Goal: Task Accomplishment & Management: Complete application form

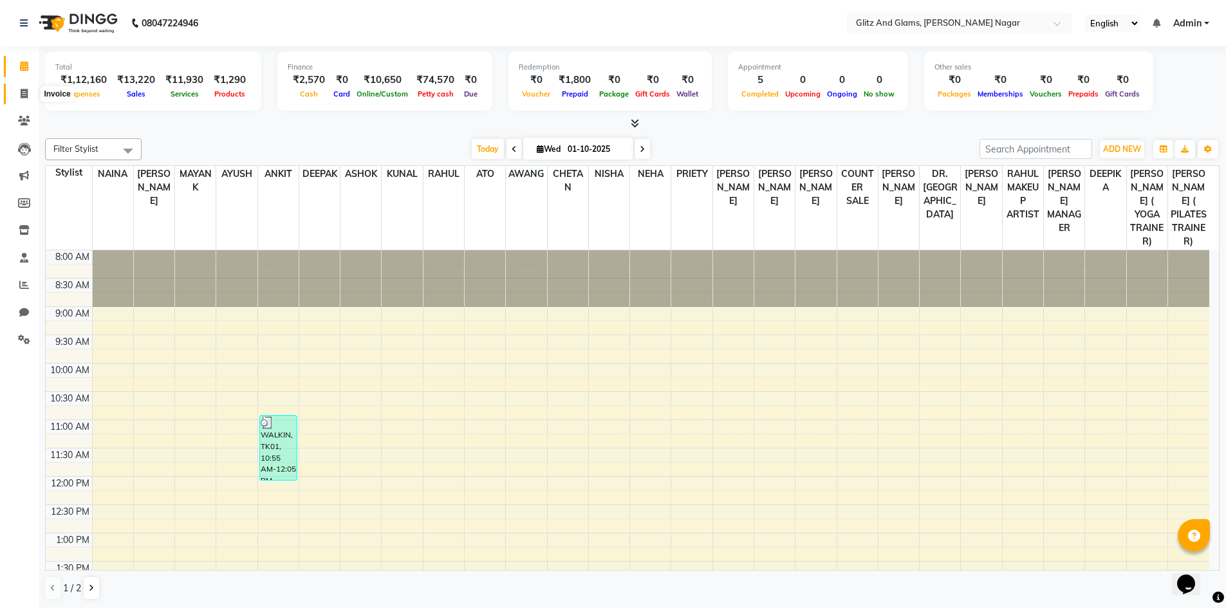
click at [19, 96] on span at bounding box center [24, 94] width 23 height 15
select select "service"
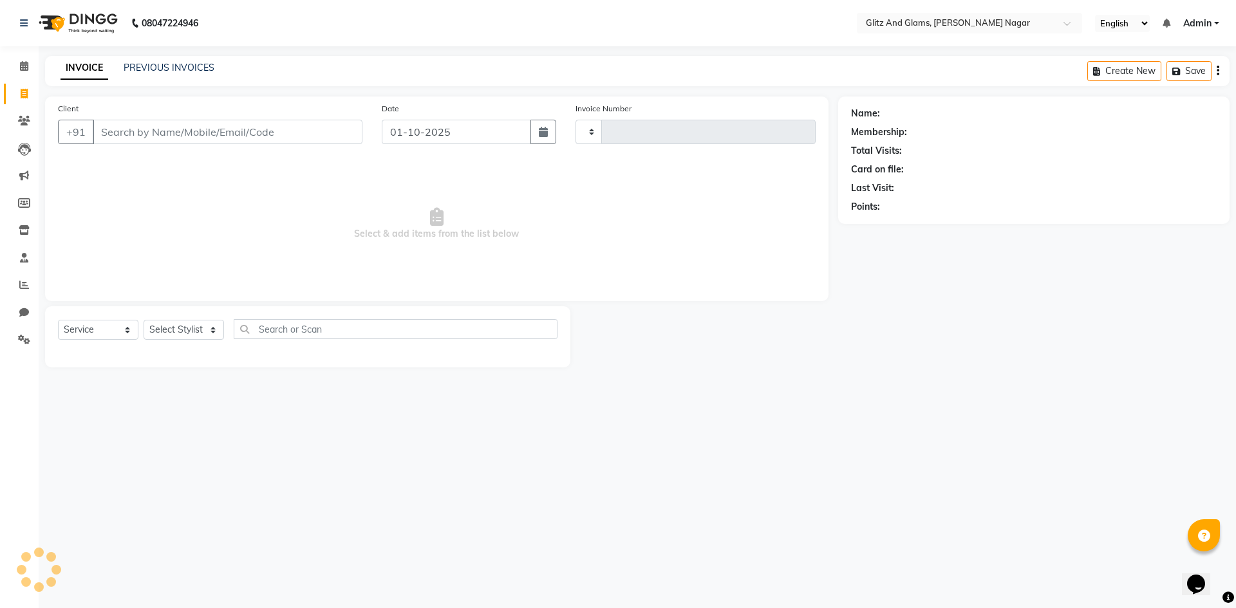
type input "2242"
select select "8316"
click at [152, 138] on input "Client" at bounding box center [228, 132] width 270 height 24
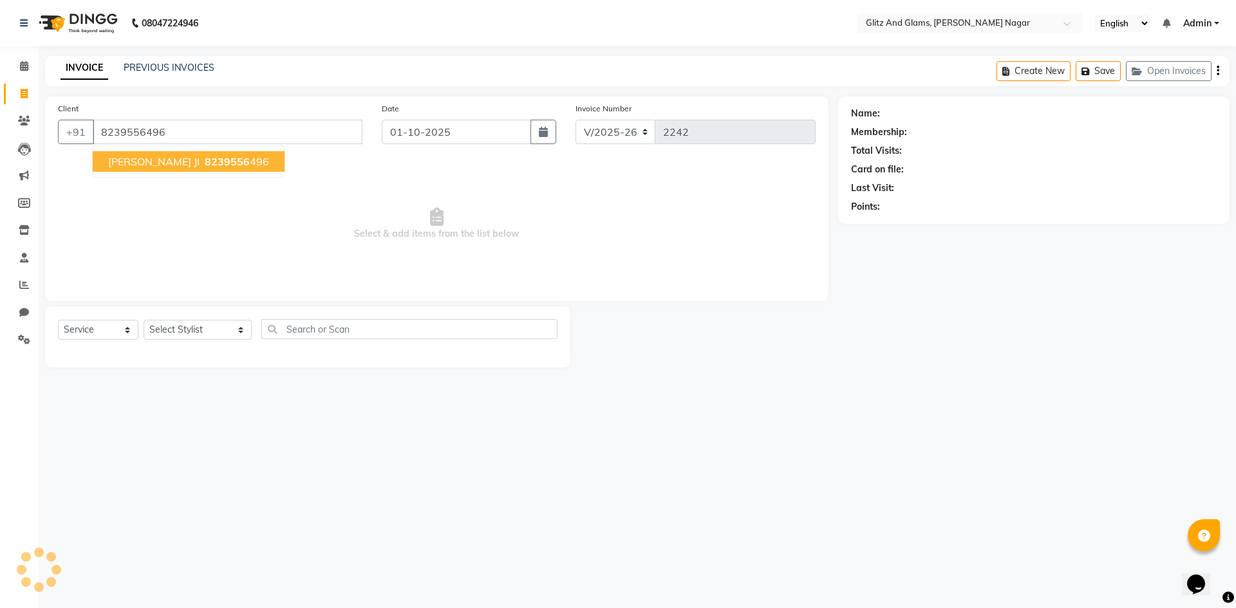
type input "8239556496"
select select "1: Object"
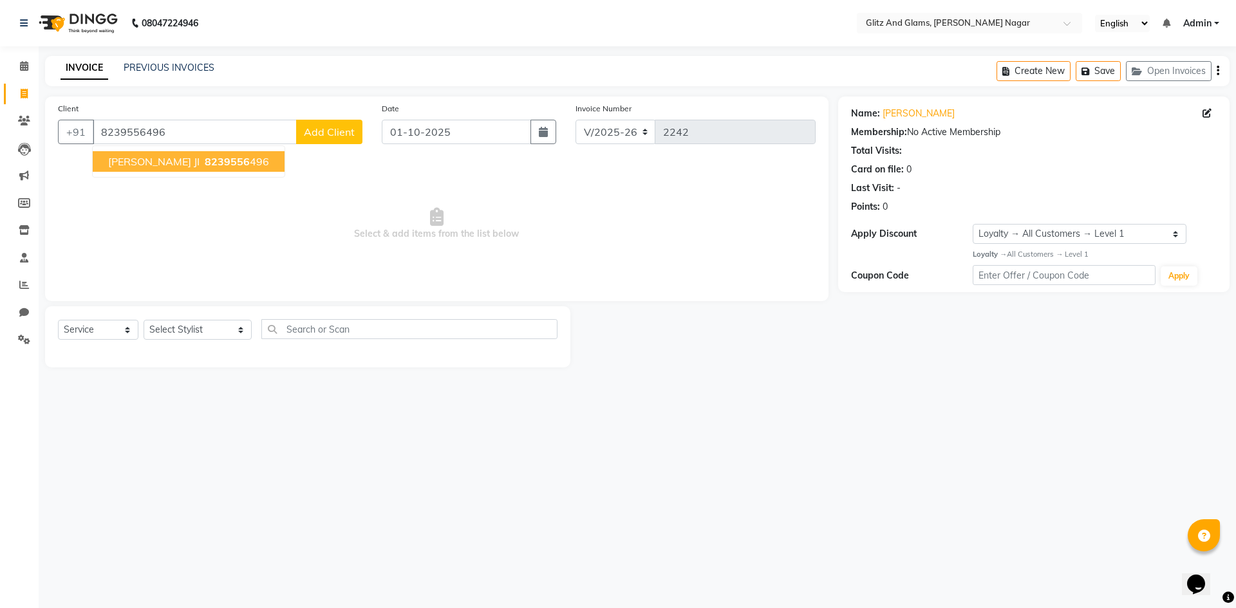
click at [205, 164] on span "8239556" at bounding box center [227, 161] width 45 height 13
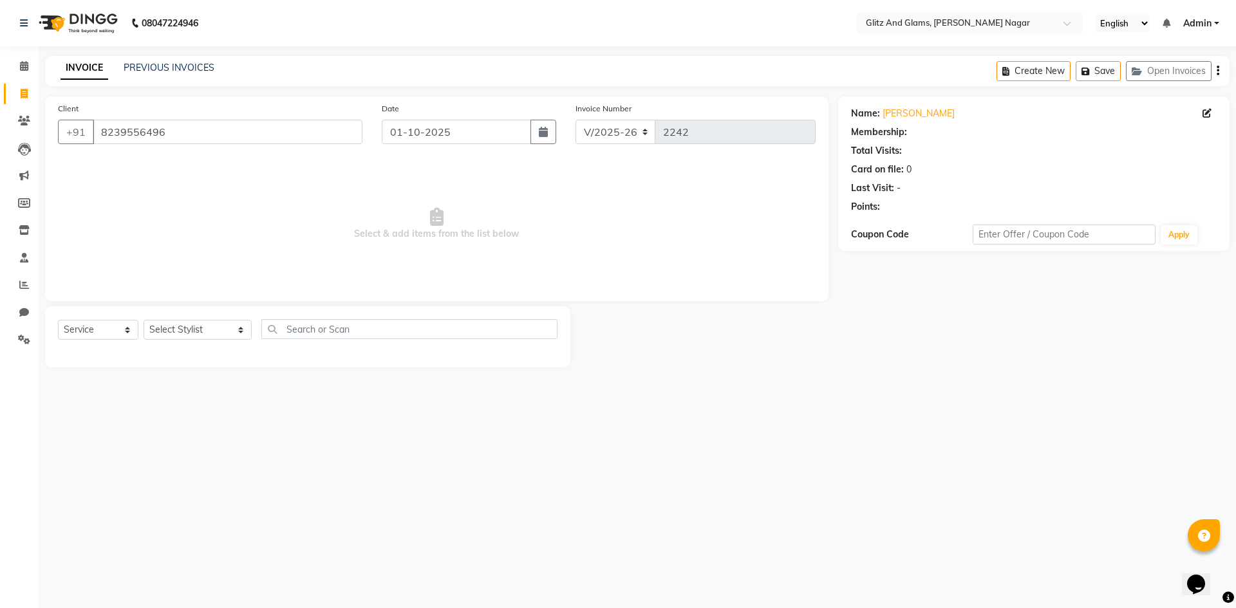
select select "1: Object"
click at [216, 330] on select "Select Stylist [PERSON_NAME] [PERSON_NAME] ANKIT ASHOK ATO [PERSON_NAME] CHETAN…" at bounding box center [198, 330] width 108 height 20
select select "80533"
click at [144, 320] on select "Select Stylist [PERSON_NAME] [PERSON_NAME] ANKIT ASHOK ATO [PERSON_NAME] CHETAN…" at bounding box center [198, 330] width 108 height 20
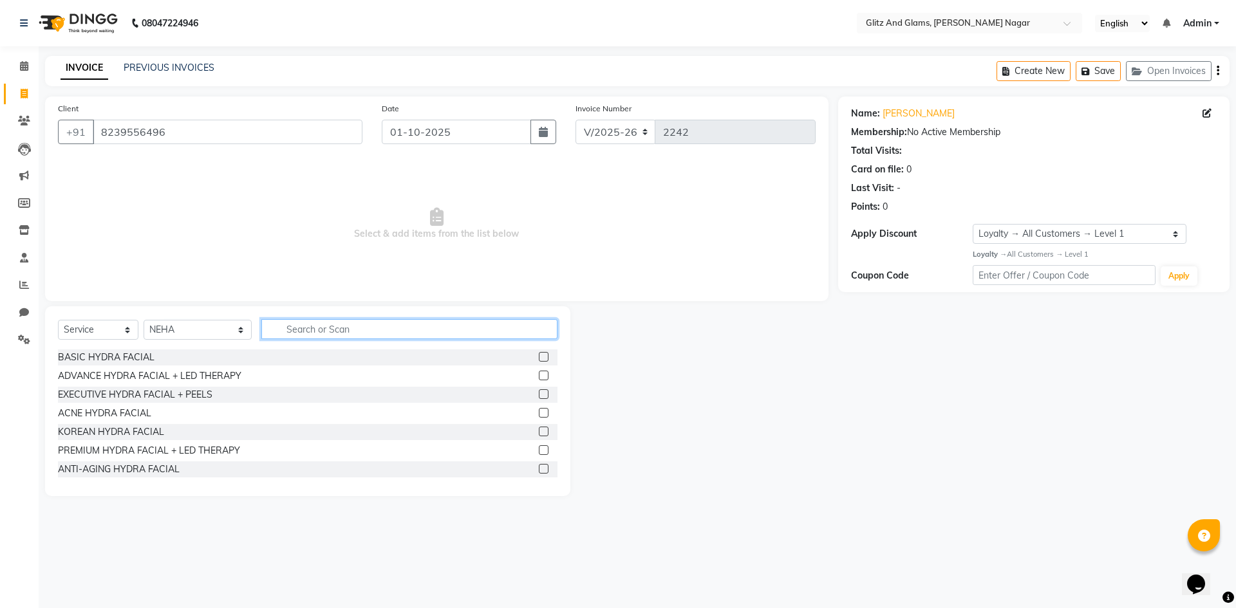
click at [333, 326] on input "text" at bounding box center [409, 329] width 296 height 20
type input "THR"
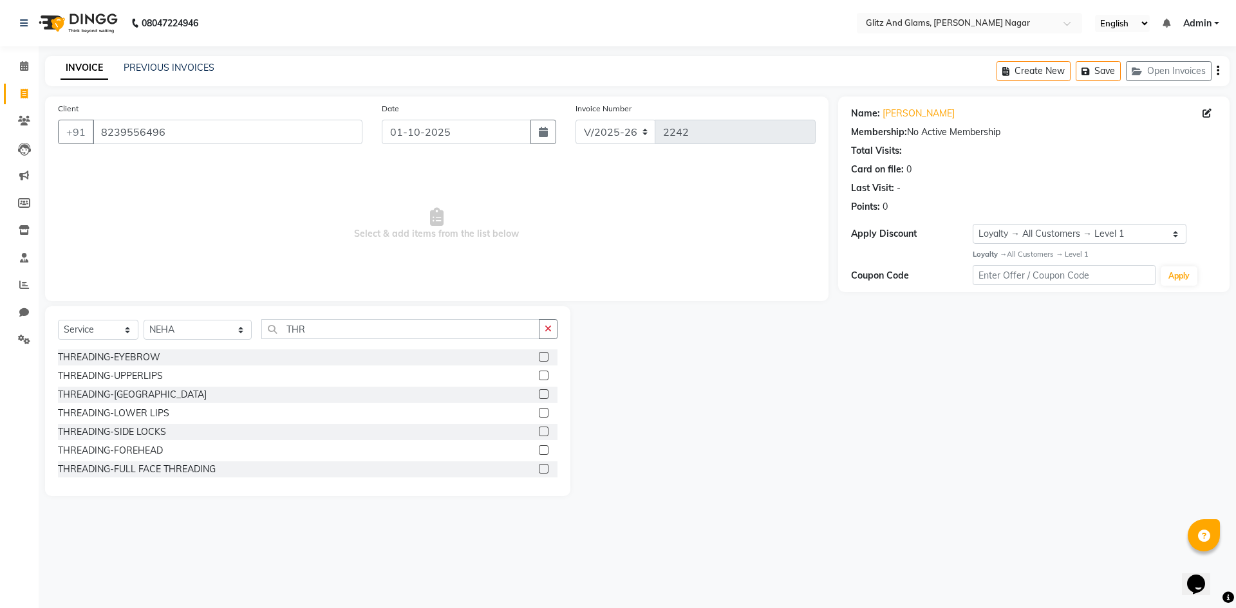
click at [539, 357] on label at bounding box center [544, 357] width 10 height 10
click at [539, 357] on input "checkbox" at bounding box center [543, 357] width 8 height 8
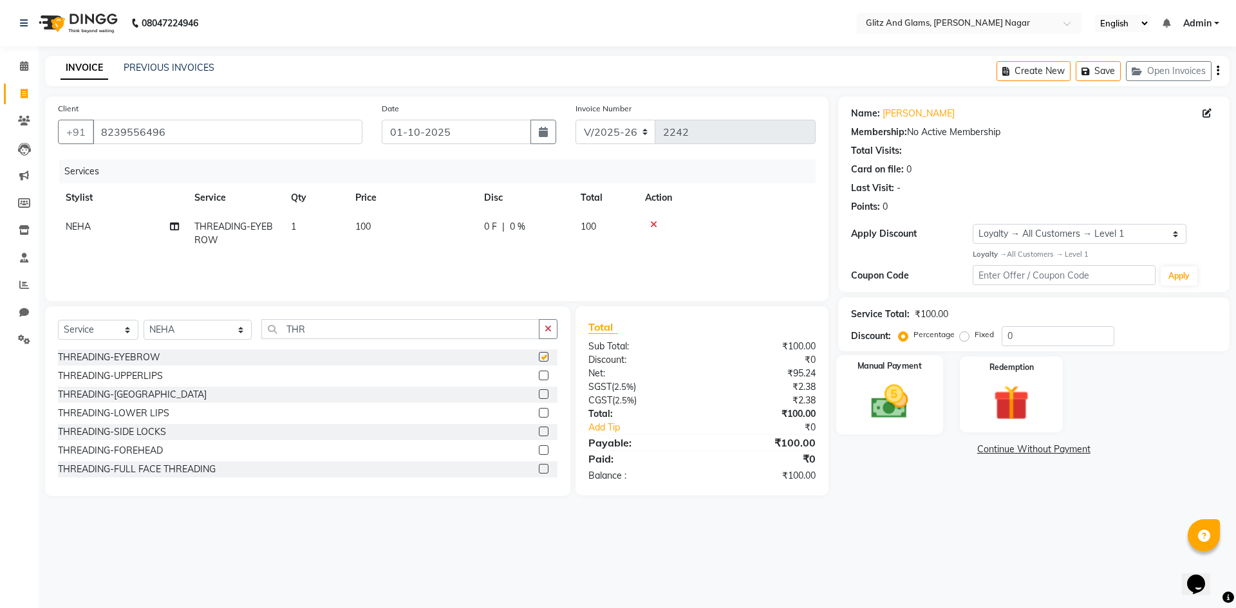
checkbox input "false"
click at [881, 395] on img at bounding box center [889, 401] width 60 height 42
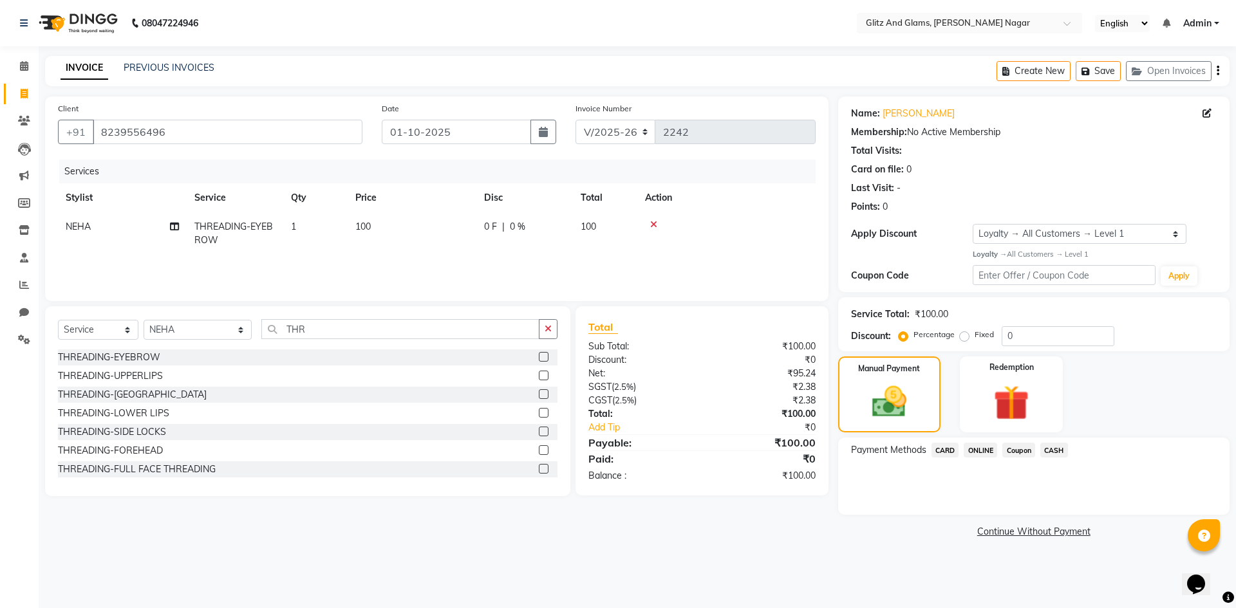
click at [1053, 449] on span "CASH" at bounding box center [1054, 450] width 28 height 15
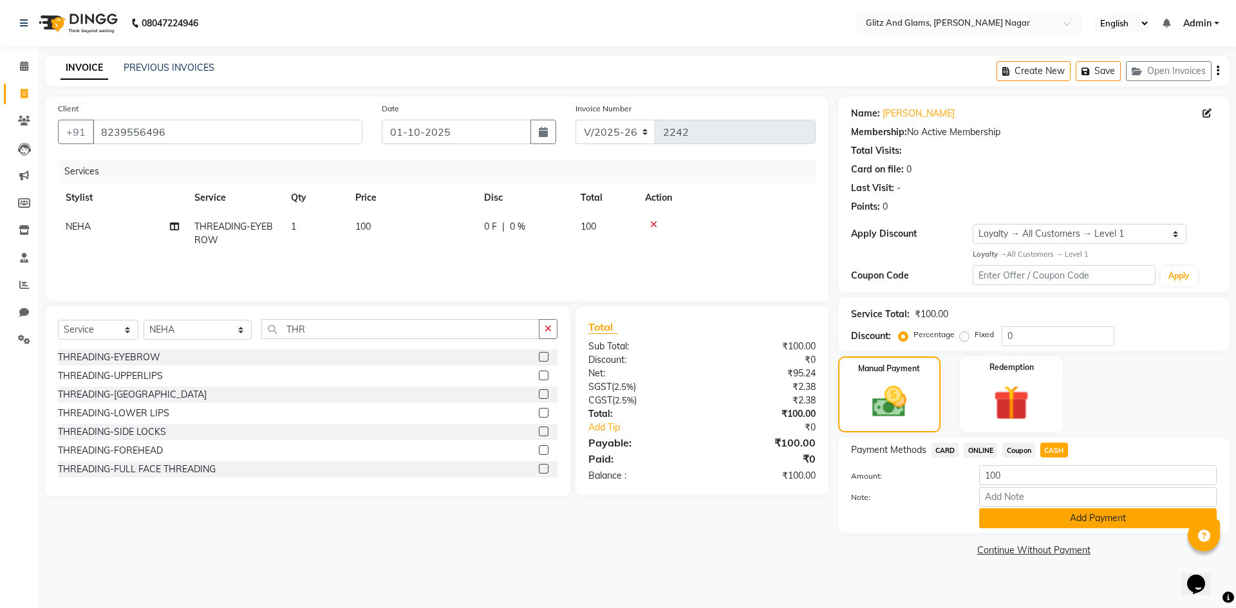
click at [1027, 521] on button "Add Payment" at bounding box center [1098, 519] width 238 height 20
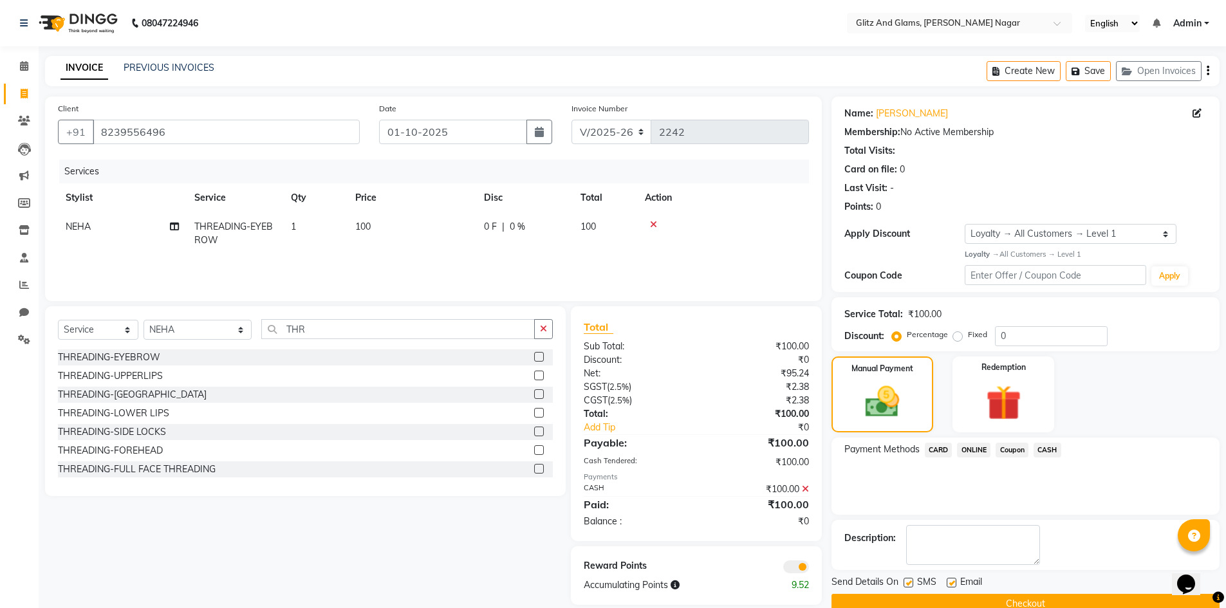
scroll to position [25, 0]
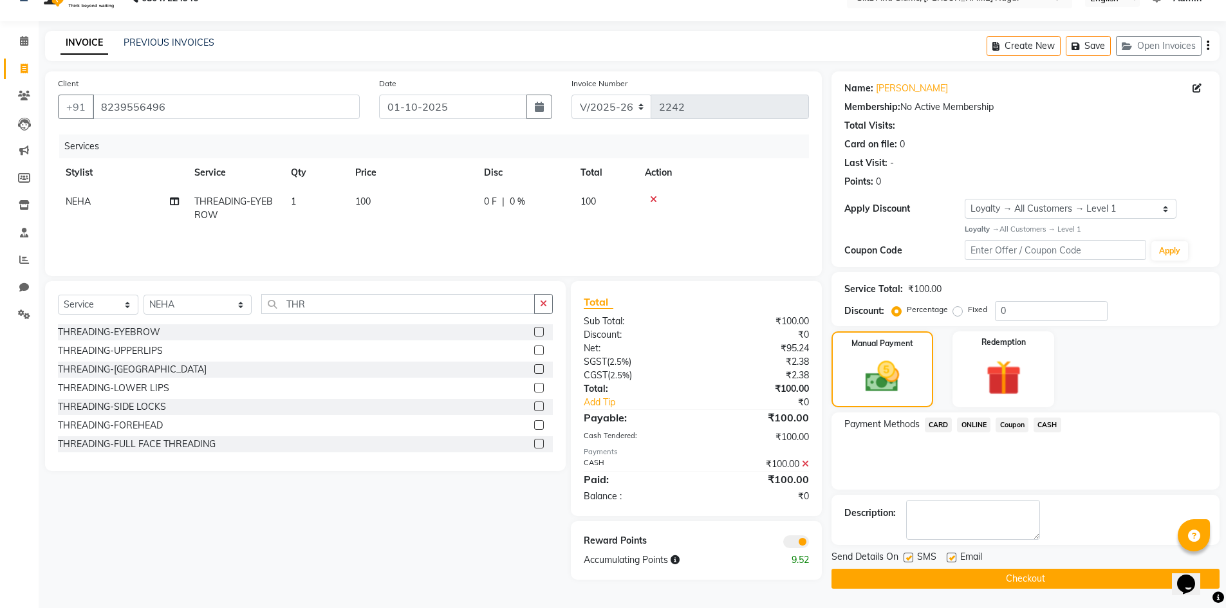
click at [1038, 586] on button "Checkout" at bounding box center [1026, 579] width 388 height 20
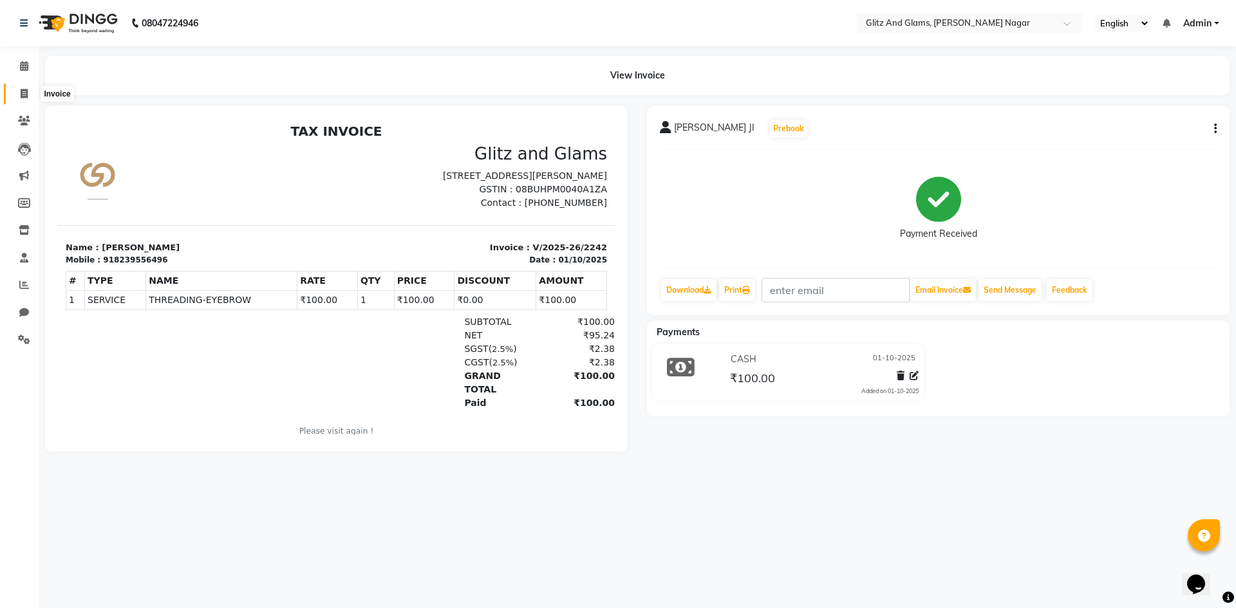
click at [22, 98] on icon at bounding box center [24, 94] width 7 height 10
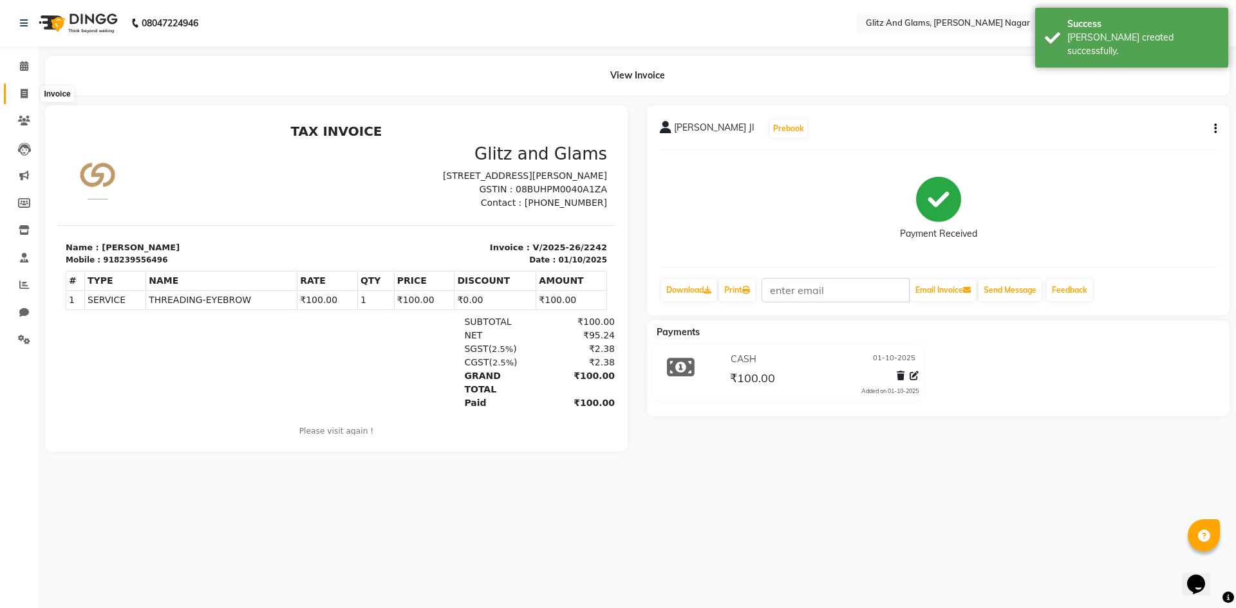
select select "service"
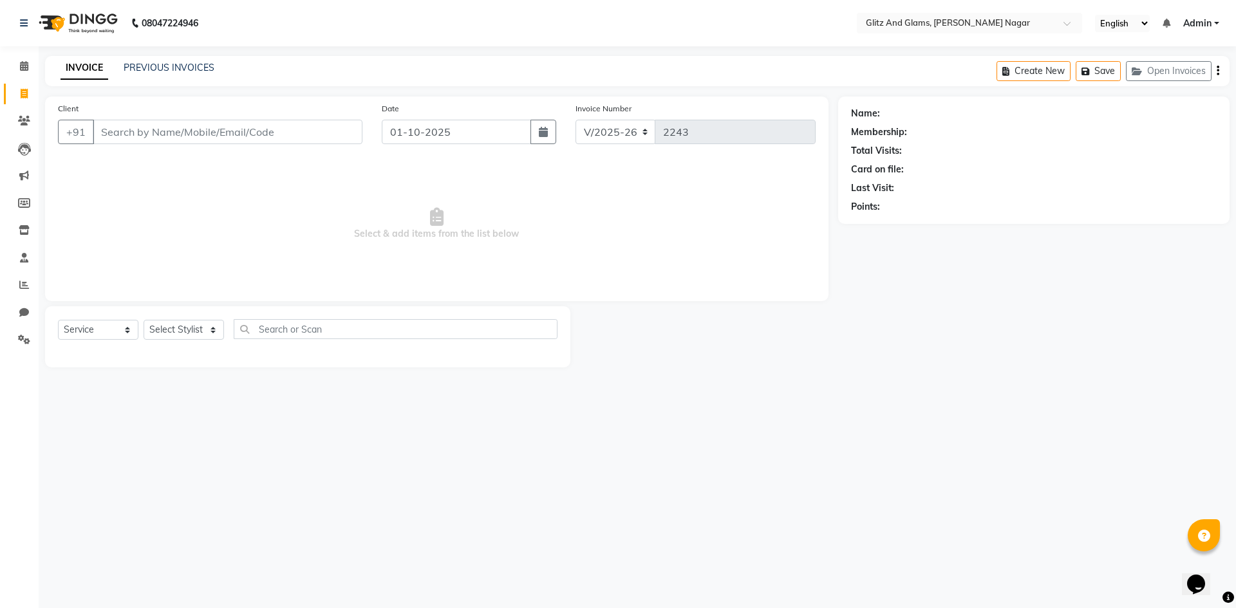
click at [132, 131] on input "Client" at bounding box center [228, 132] width 270 height 24
click at [144, 154] on button "ADITI JI 8586066 546" at bounding box center [161, 161] width 136 height 21
type input "8586066546"
select select "1: Object"
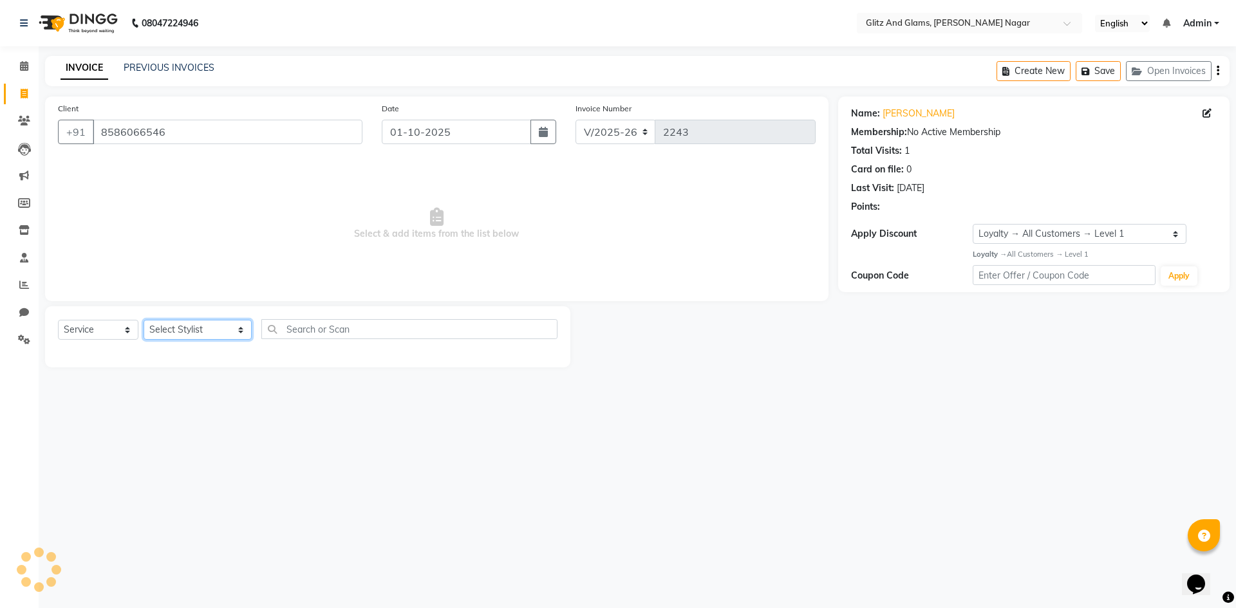
click at [212, 332] on select "Select Stylist [PERSON_NAME] [PERSON_NAME] ANKIT ASHOK ATO [PERSON_NAME] CHETAN…" at bounding box center [198, 330] width 108 height 20
select select "85238"
click at [144, 320] on select "Select Stylist [PERSON_NAME] [PERSON_NAME] ANKIT ASHOK ATO [PERSON_NAME] CHETAN…" at bounding box center [198, 330] width 108 height 20
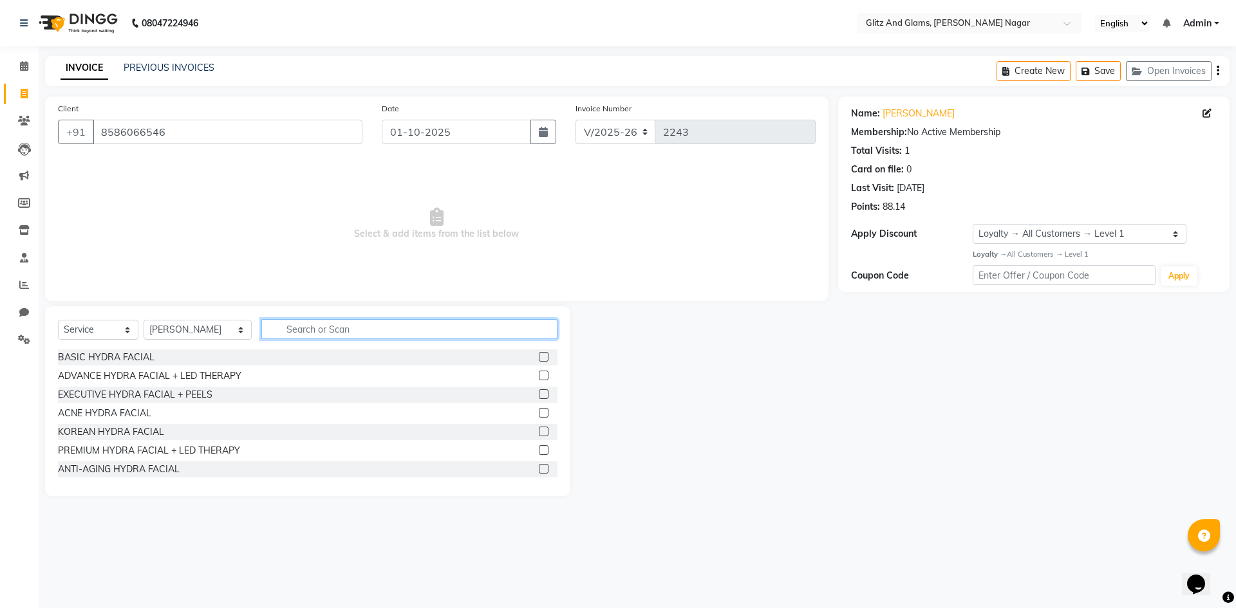
click at [349, 330] on input "text" at bounding box center [409, 329] width 296 height 20
type input "THR"
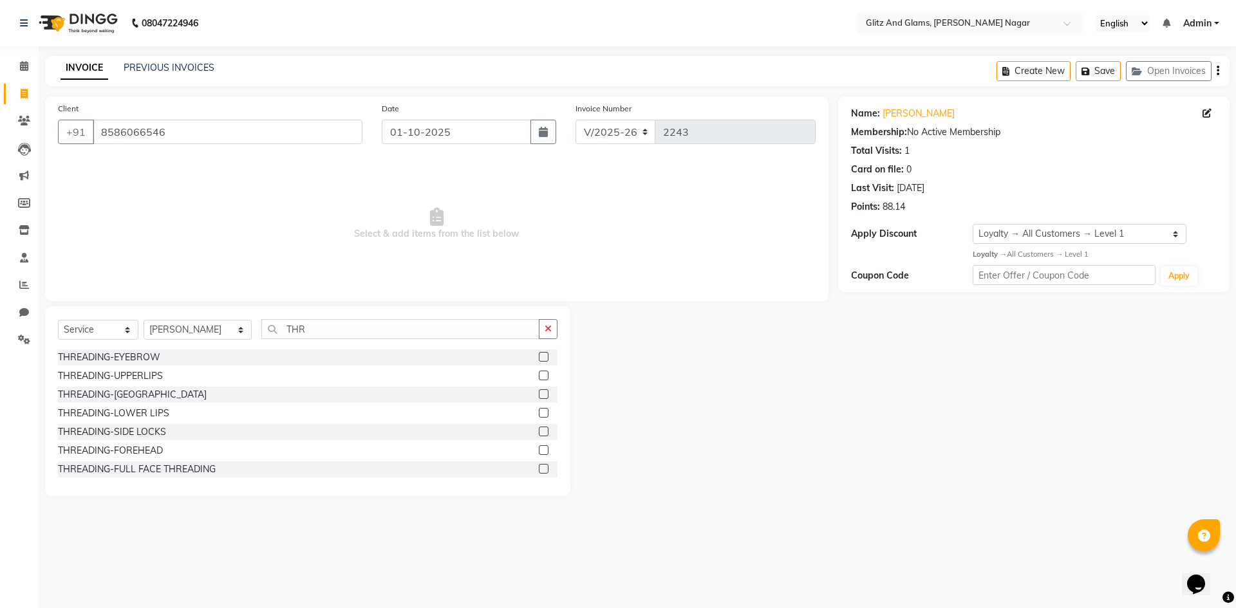
click at [539, 355] on label at bounding box center [544, 357] width 10 height 10
click at [539, 355] on input "checkbox" at bounding box center [543, 357] width 8 height 8
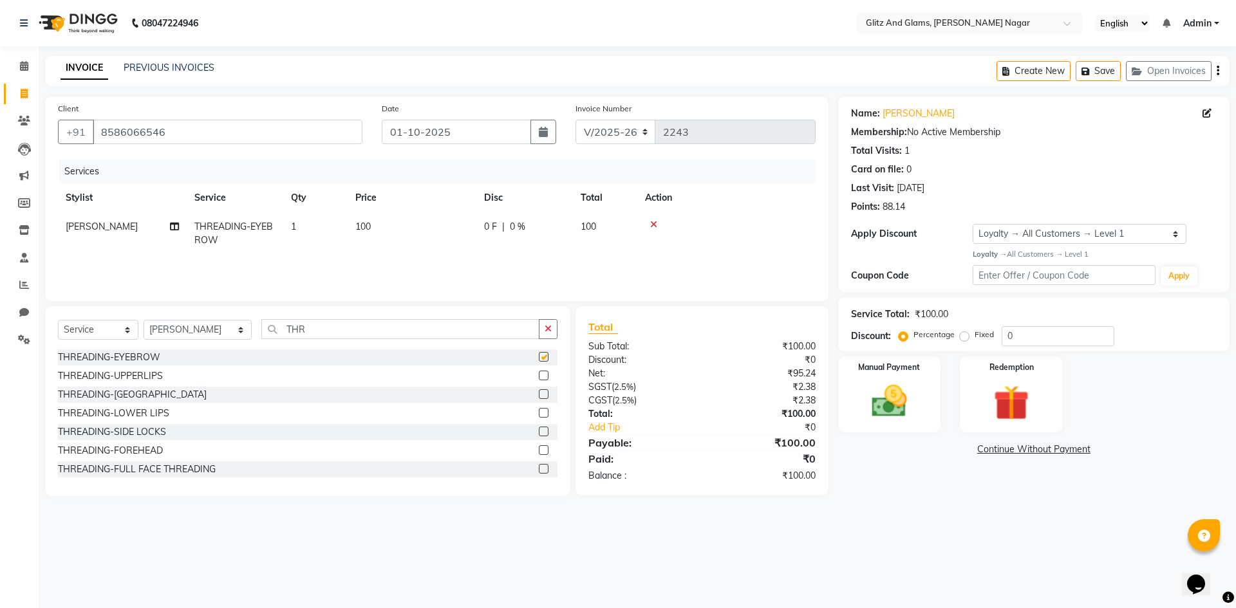
checkbox input "false"
click at [539, 379] on label at bounding box center [544, 376] width 10 height 10
click at [539, 379] on input "checkbox" at bounding box center [543, 376] width 8 height 8
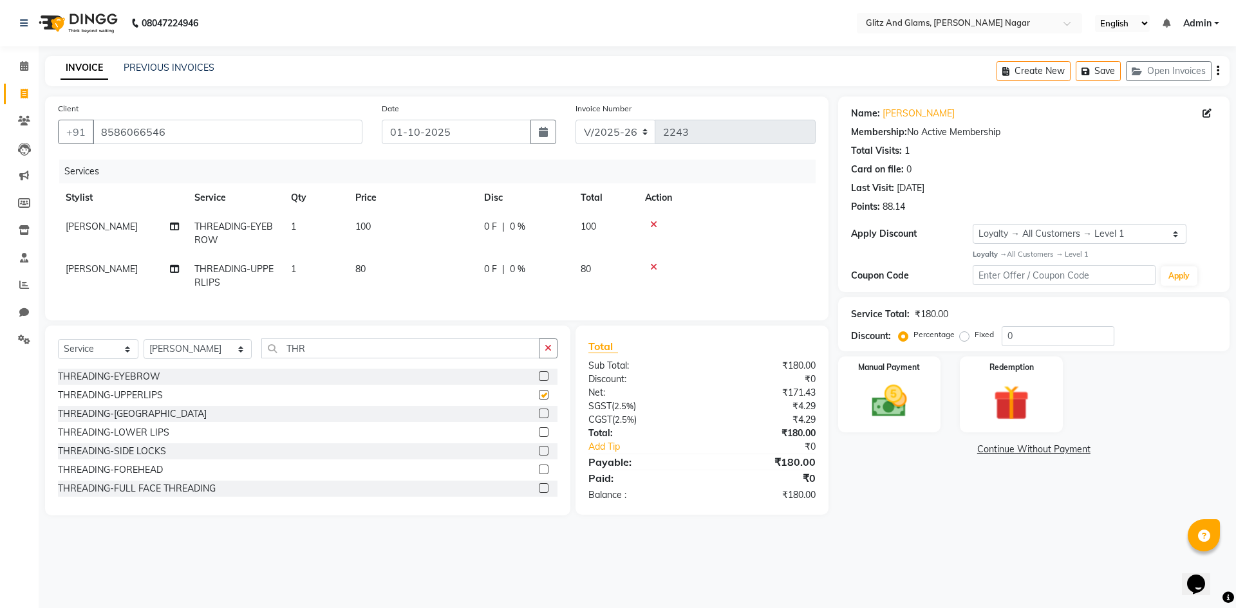
checkbox input "false"
click at [539, 418] on label at bounding box center [544, 414] width 10 height 10
click at [539, 418] on input "checkbox" at bounding box center [543, 414] width 8 height 8
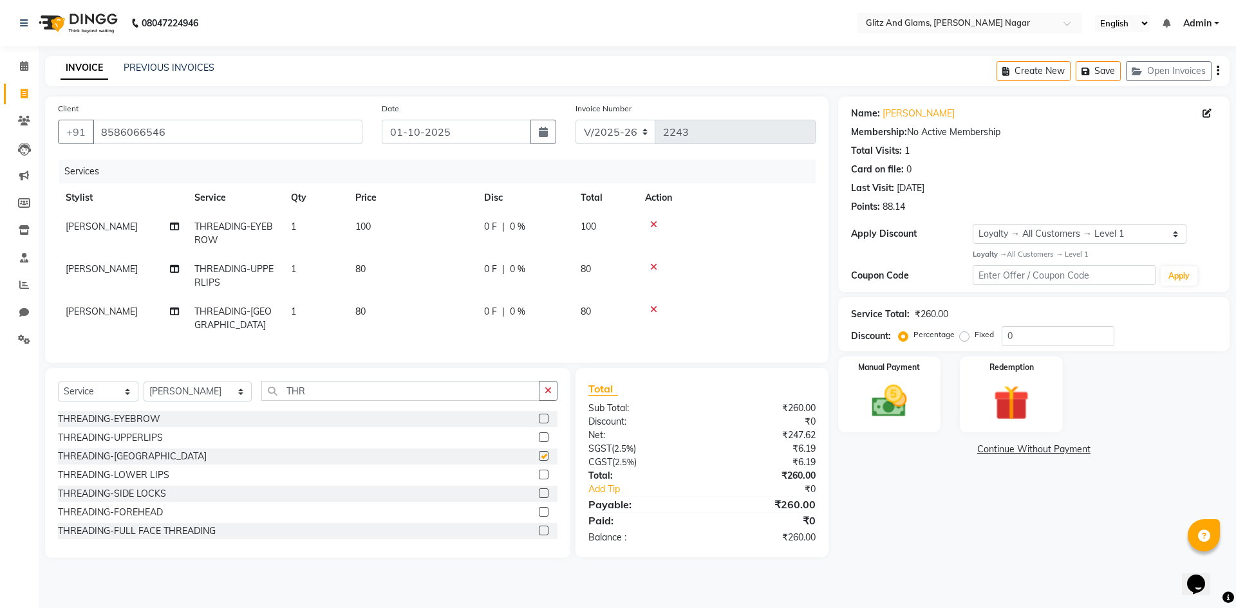
checkbox input "false"
click at [425, 315] on td "80" at bounding box center [412, 318] width 129 height 42
select select "85238"
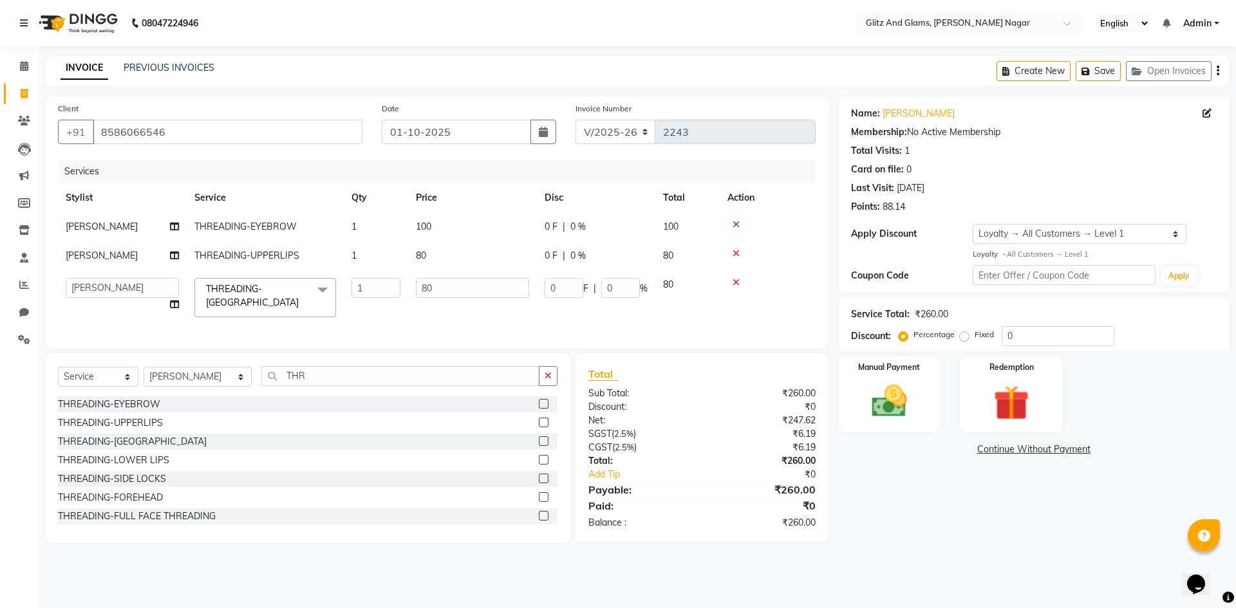
click at [733, 280] on icon at bounding box center [736, 282] width 7 height 9
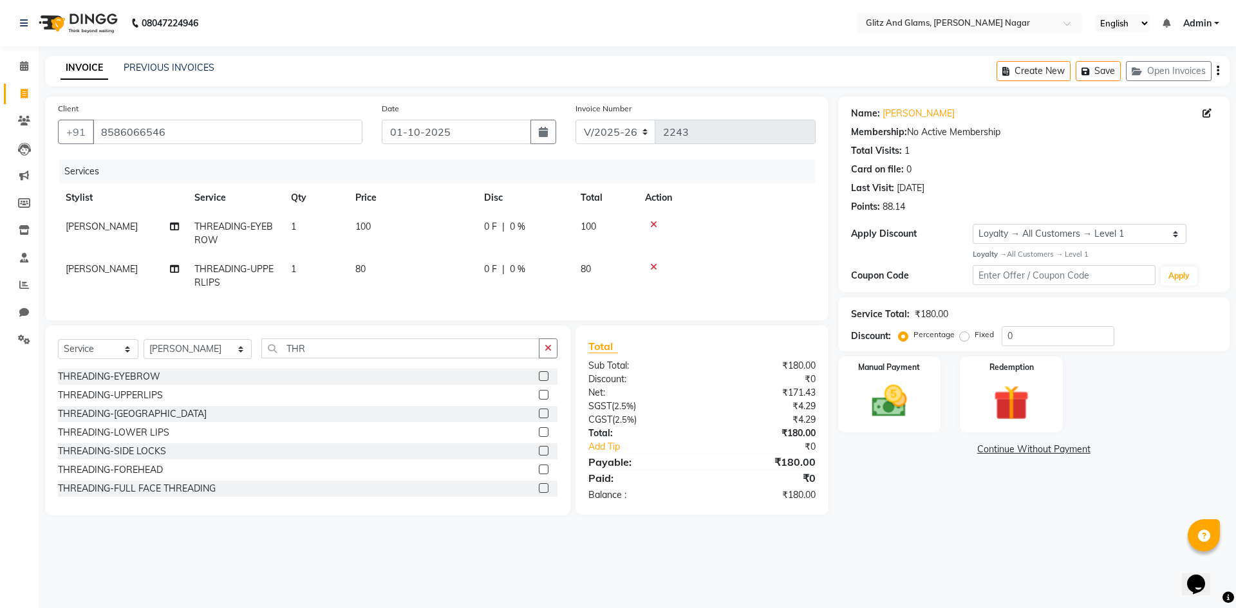
click at [409, 263] on td "80" at bounding box center [412, 276] width 129 height 42
select select "85238"
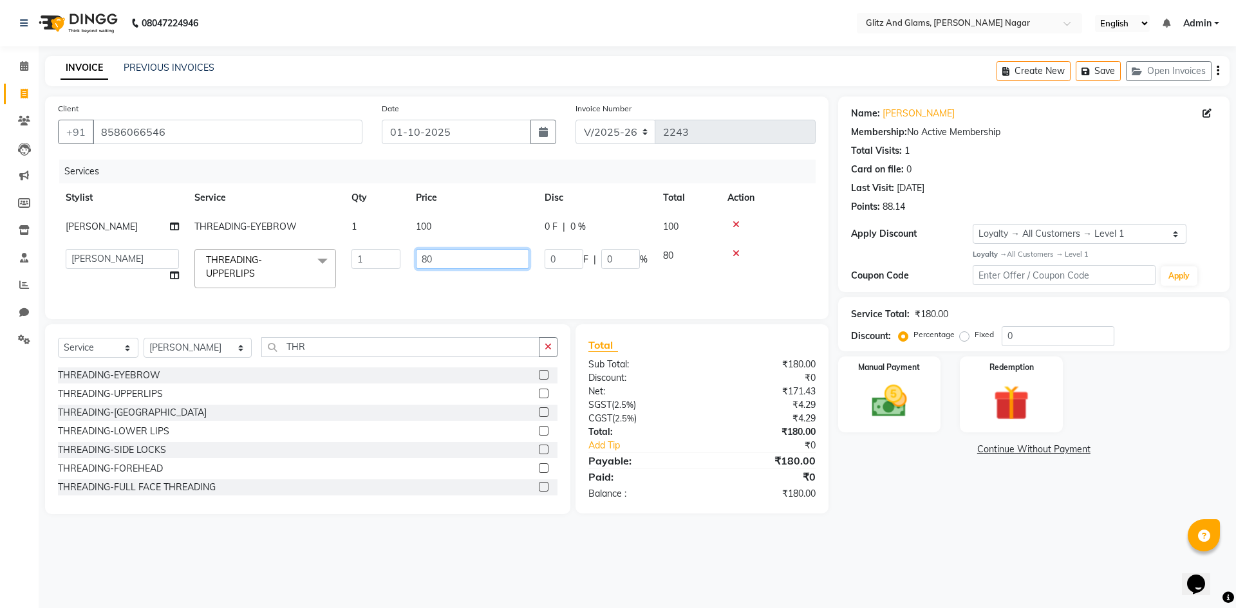
click at [422, 260] on input "80" at bounding box center [472, 259] width 113 height 20
drag, startPoint x: 422, startPoint y: 260, endPoint x: 423, endPoint y: 252, distance: 8.4
click at [422, 258] on input "80" at bounding box center [472, 259] width 113 height 20
type input "100"
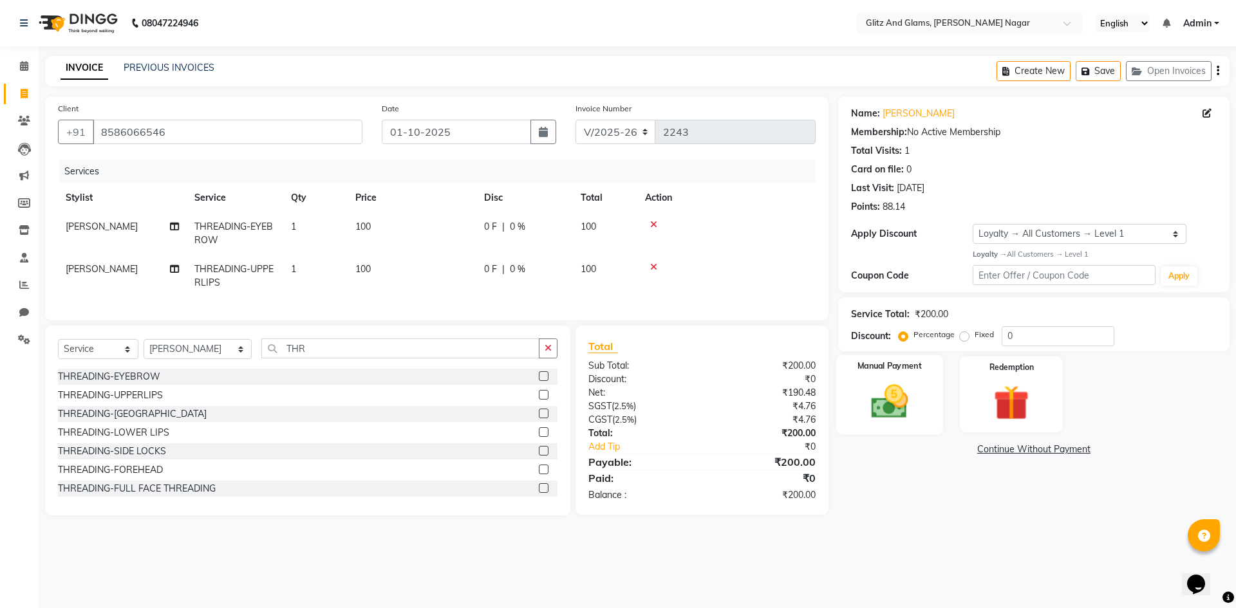
click at [879, 389] on img at bounding box center [889, 401] width 60 height 42
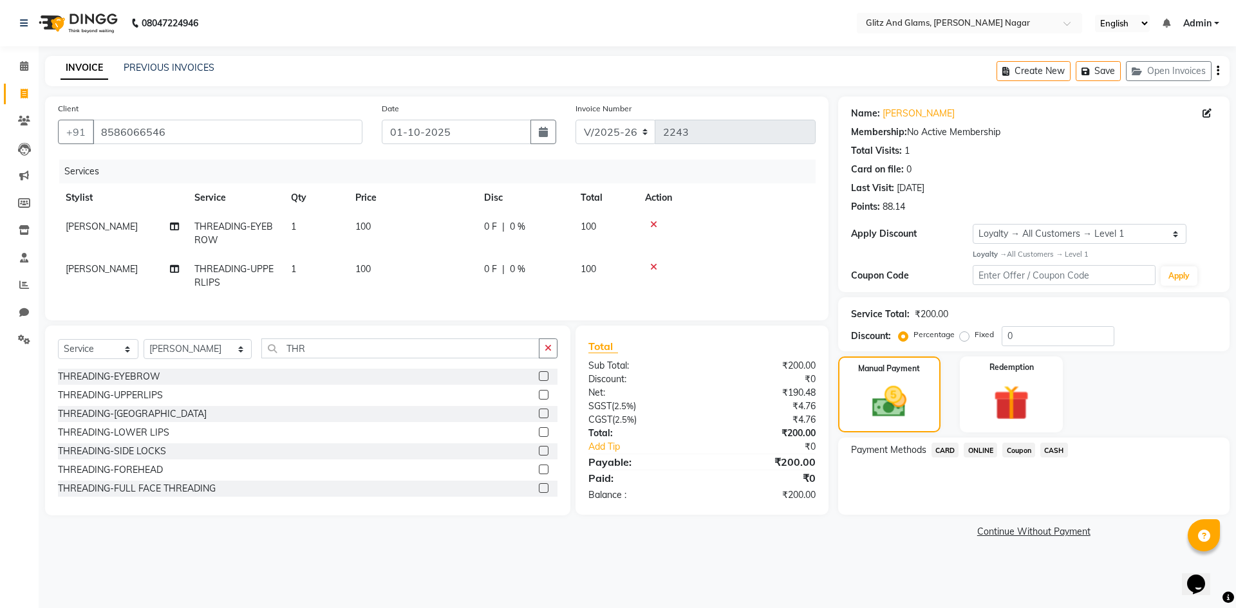
click at [1047, 453] on span "CASH" at bounding box center [1054, 450] width 28 height 15
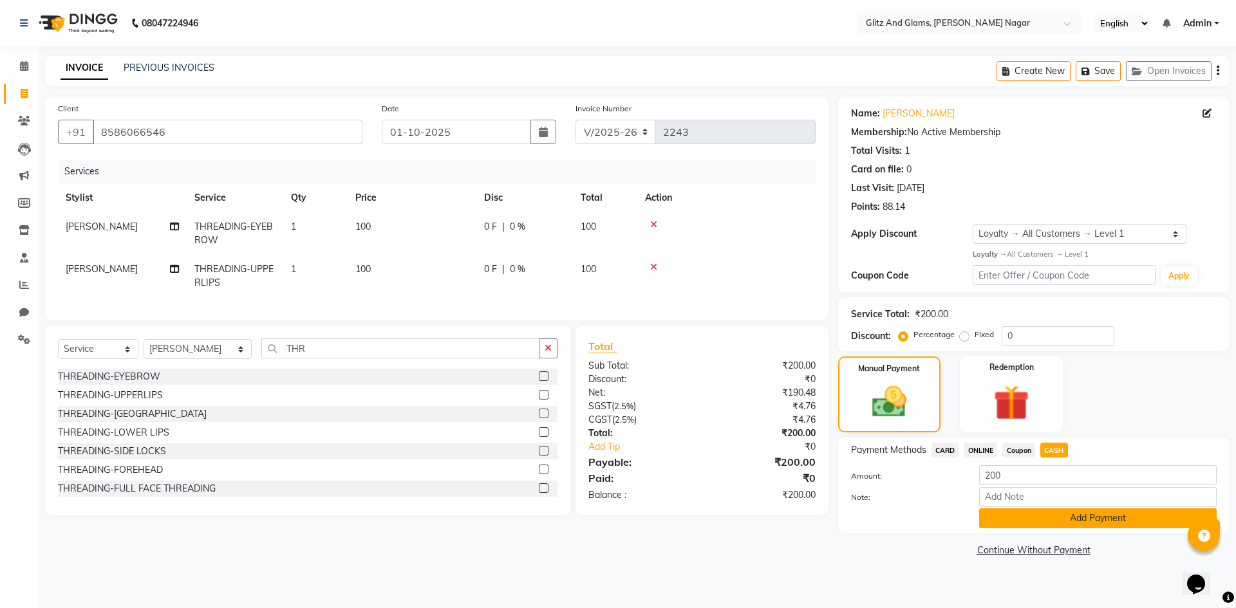
click at [1002, 521] on button "Add Payment" at bounding box center [1098, 519] width 238 height 20
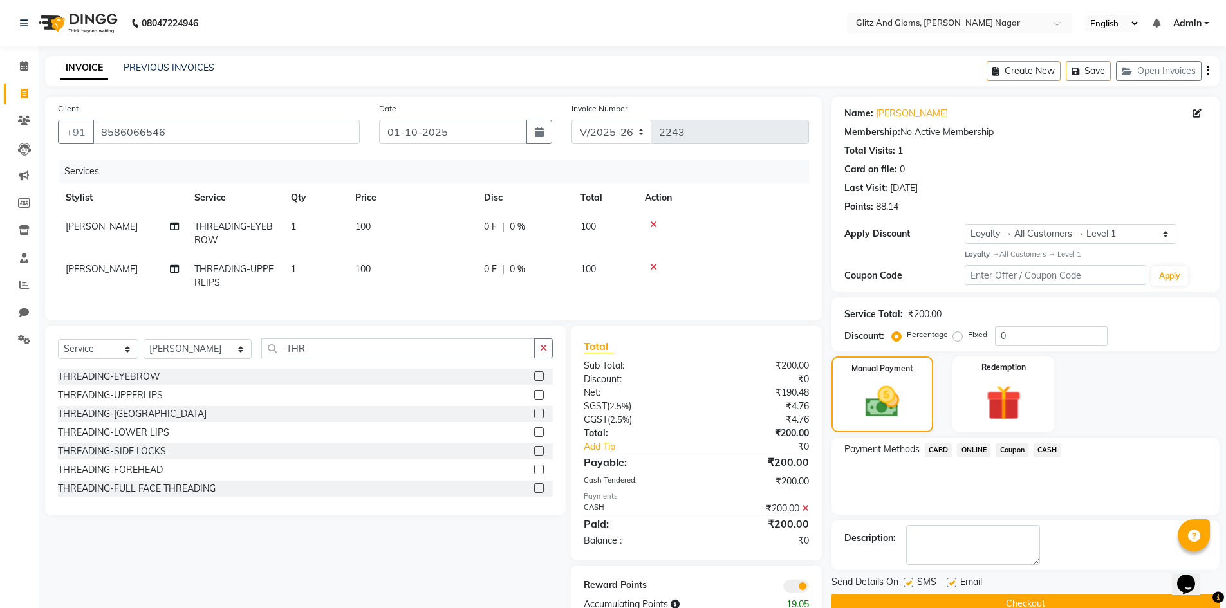
scroll to position [45, 0]
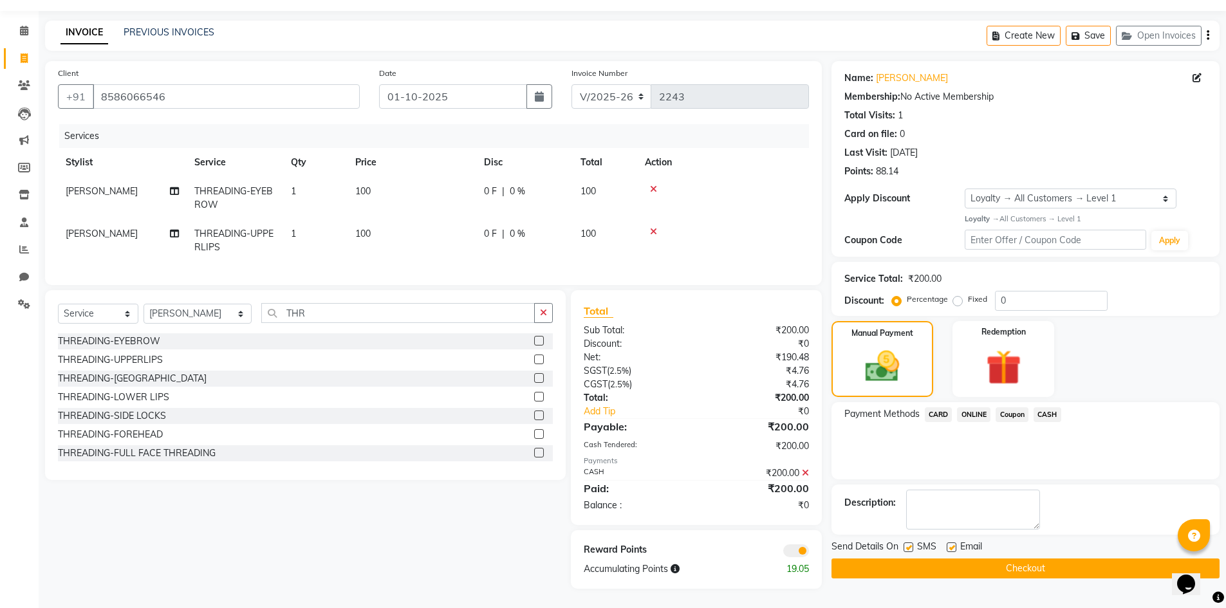
click at [987, 559] on button "Checkout" at bounding box center [1026, 569] width 388 height 20
